Goal: Information Seeking & Learning: Learn about a topic

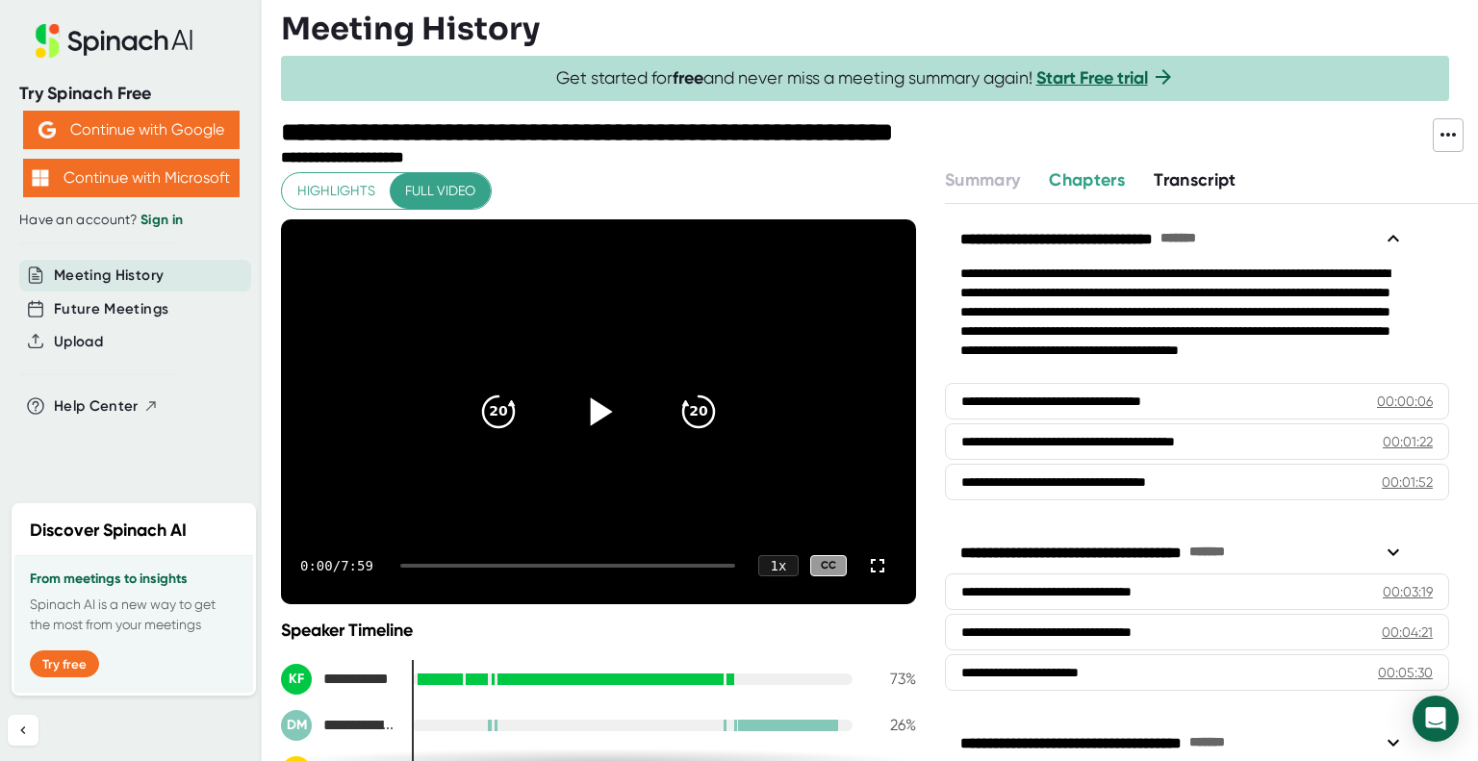
click at [591, 408] on icon at bounding box center [602, 412] width 22 height 28
